Goal: Share content

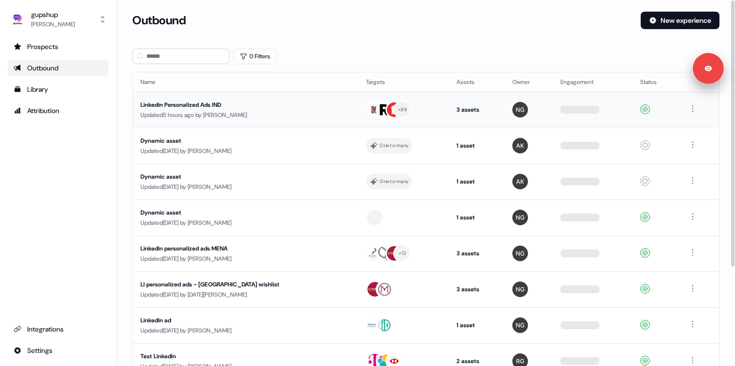
click at [194, 104] on div "Linkedin Personalized Ads IND" at bounding box center [232, 105] width 184 height 10
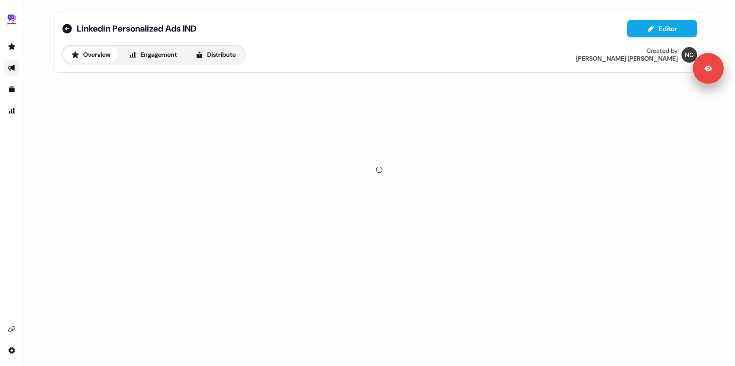
click at [47, 104] on div "Linkedin Personalized Ads IND Editor Overview Engagement Distribute Created by …" at bounding box center [378, 137] width 675 height 275
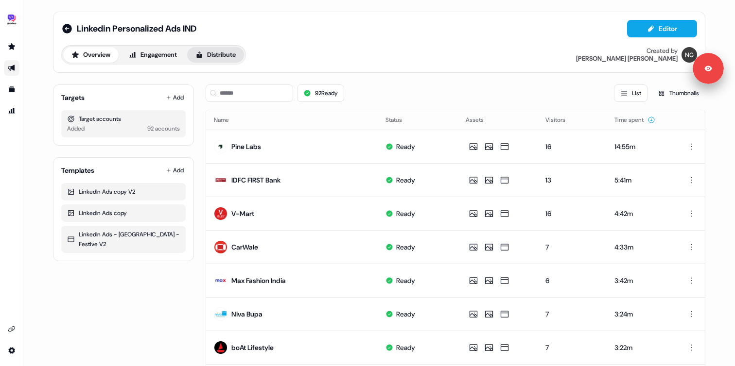
click at [218, 48] on button "Distribute" at bounding box center [215, 55] width 57 height 16
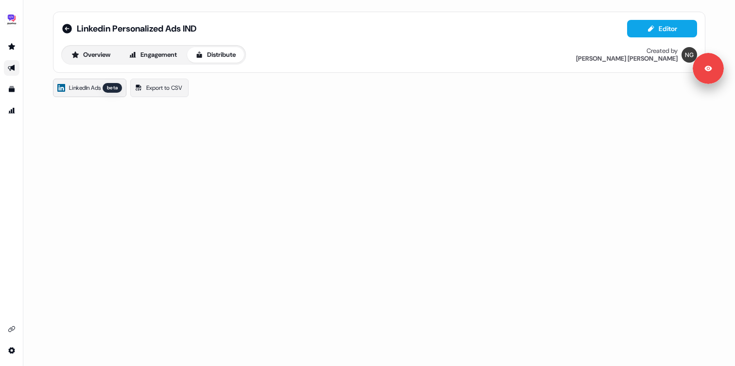
click at [95, 91] on span "LinkedIn Ads" at bounding box center [85, 88] width 32 height 10
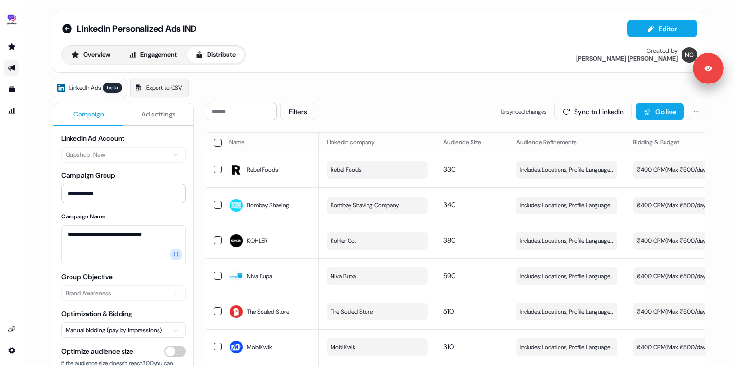
click at [151, 108] on button "Ad settings" at bounding box center [158, 114] width 70 height 22
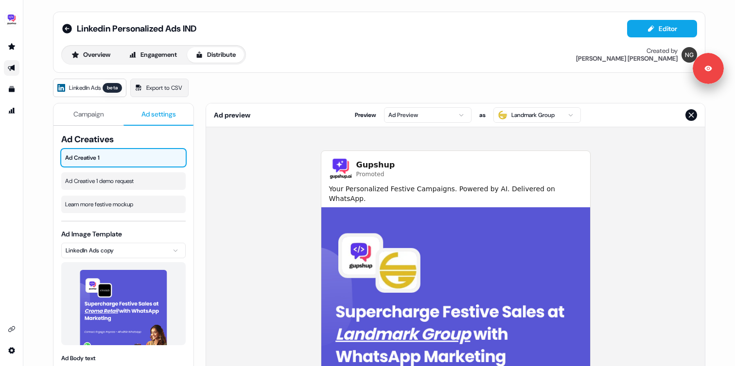
click at [91, 114] on span "Campaign" at bounding box center [88, 114] width 31 height 10
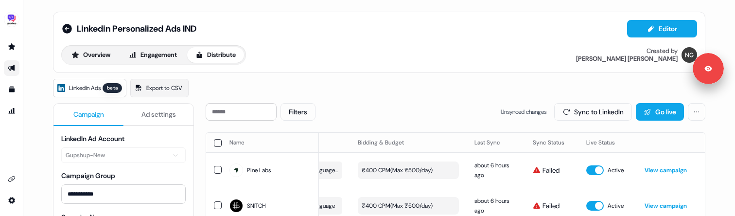
click at [394, 91] on div "LinkedIn Ads beta Export to CSV" at bounding box center [379, 88] width 652 height 18
click at [579, 113] on button "Sync to LinkedIn" at bounding box center [593, 111] width 78 height 17
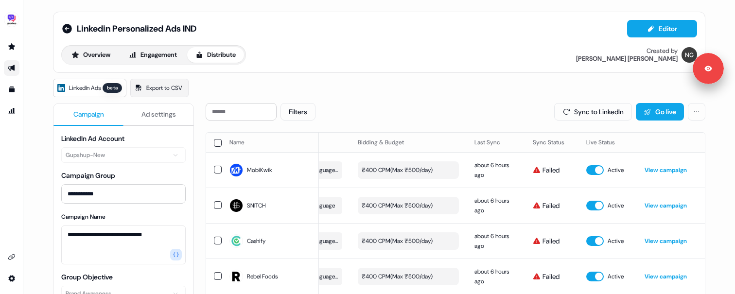
click at [427, 104] on div "Filters Sync to LinkedIn Go live" at bounding box center [455, 111] width 499 height 17
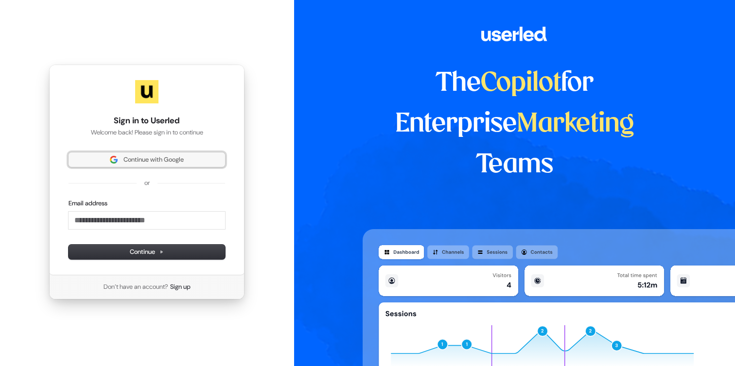
click at [142, 153] on button "Continue with Google" at bounding box center [147, 160] width 156 height 15
